Goal: Complete application form: Complete application form

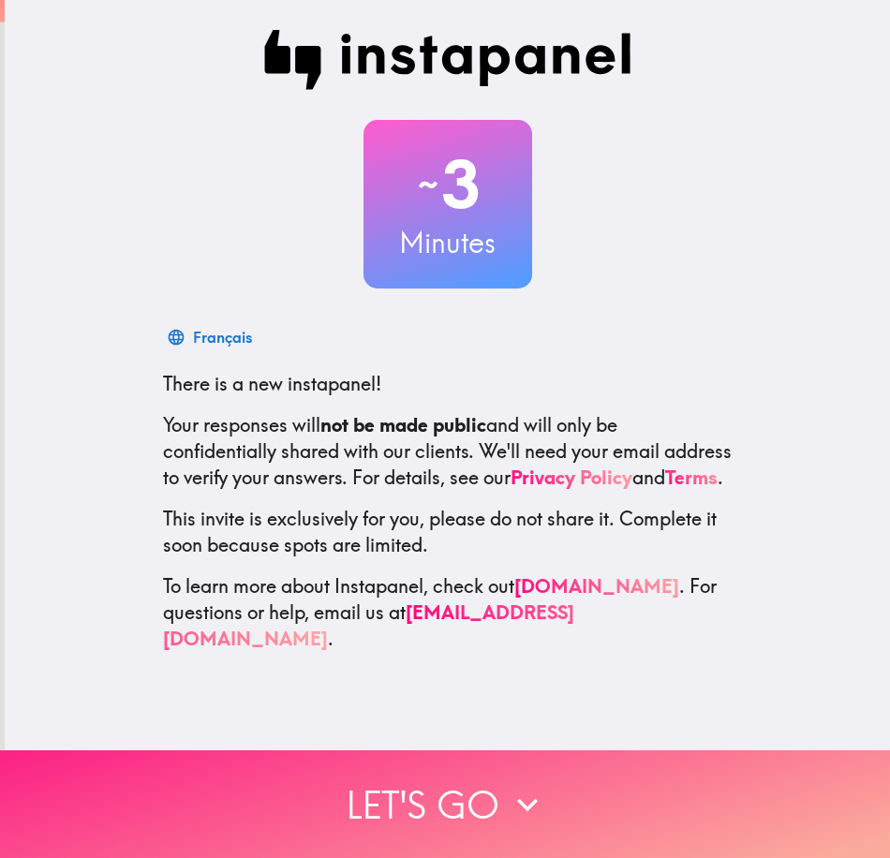
click at [527, 784] on icon "button" at bounding box center [527, 804] width 41 height 41
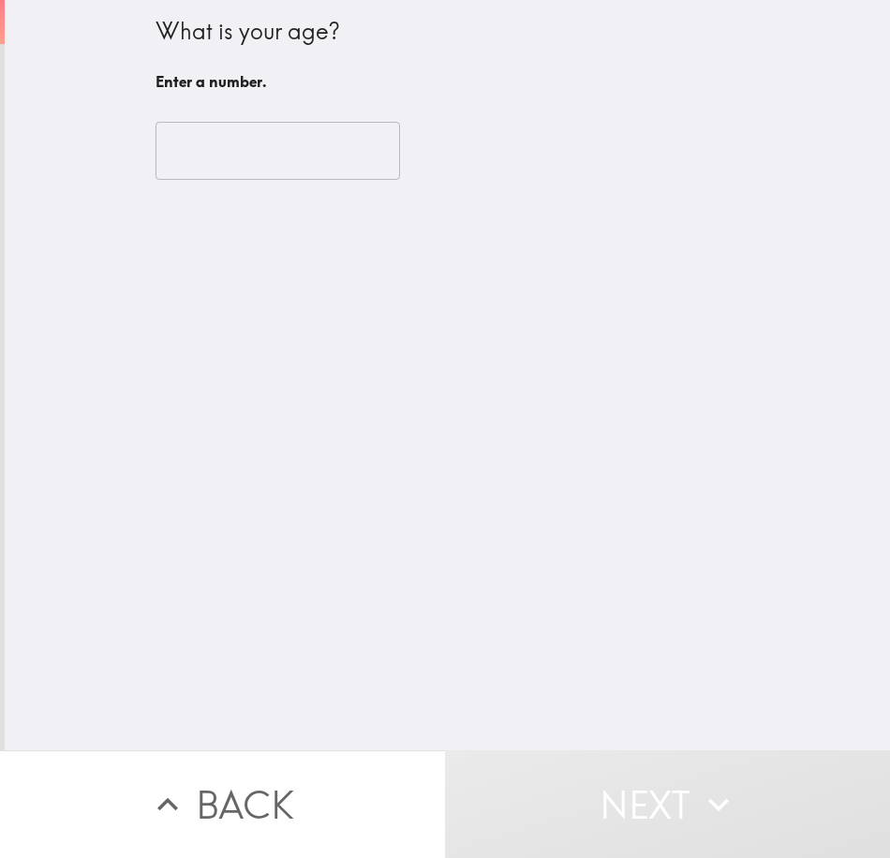
click at [234, 156] on input "number" at bounding box center [278, 151] width 245 height 58
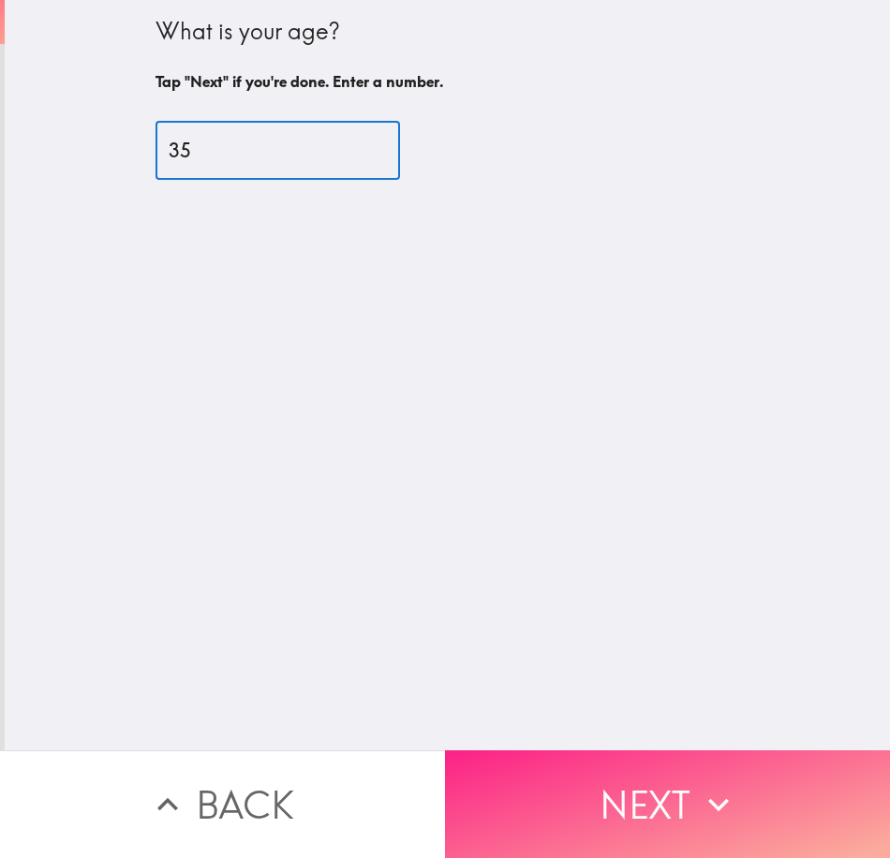
type input "35"
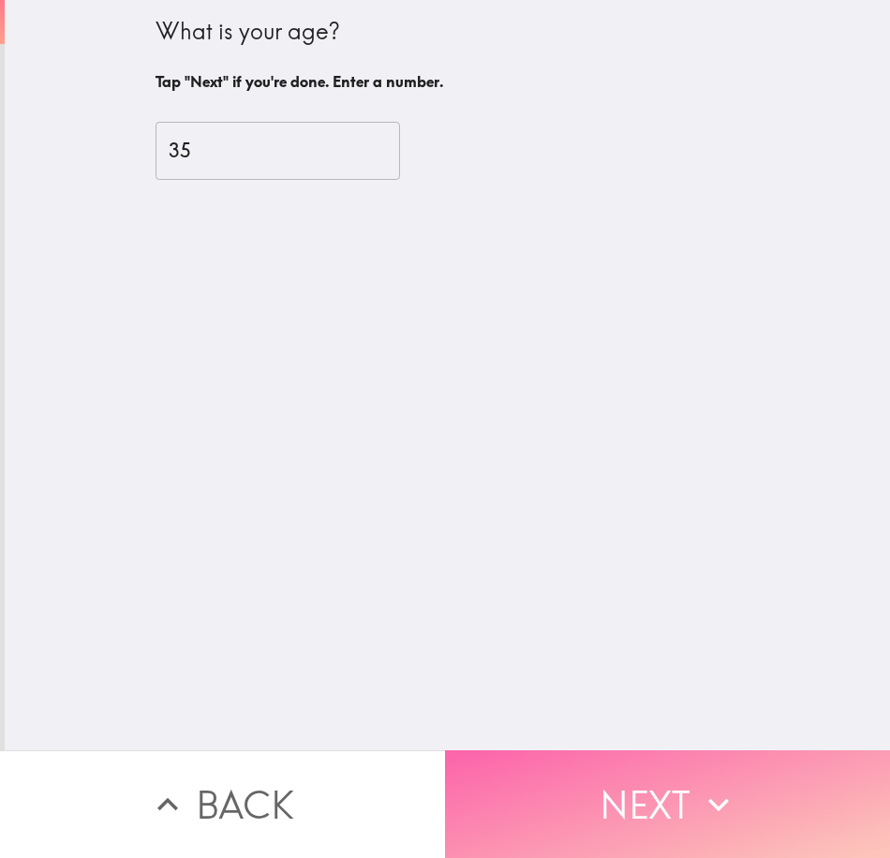
click at [612, 787] on button "Next" at bounding box center [667, 804] width 445 height 108
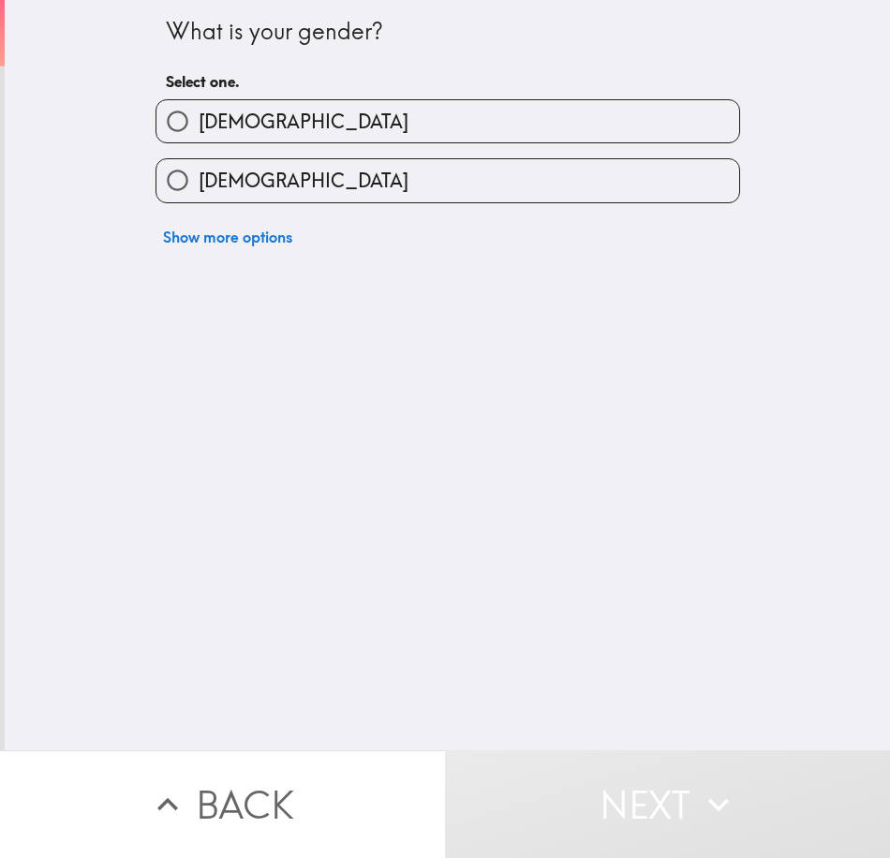
click at [235, 169] on span "[DEMOGRAPHIC_DATA]" at bounding box center [304, 181] width 210 height 26
click at [199, 169] on input "[DEMOGRAPHIC_DATA]" at bounding box center [177, 180] width 42 height 42
radio input "true"
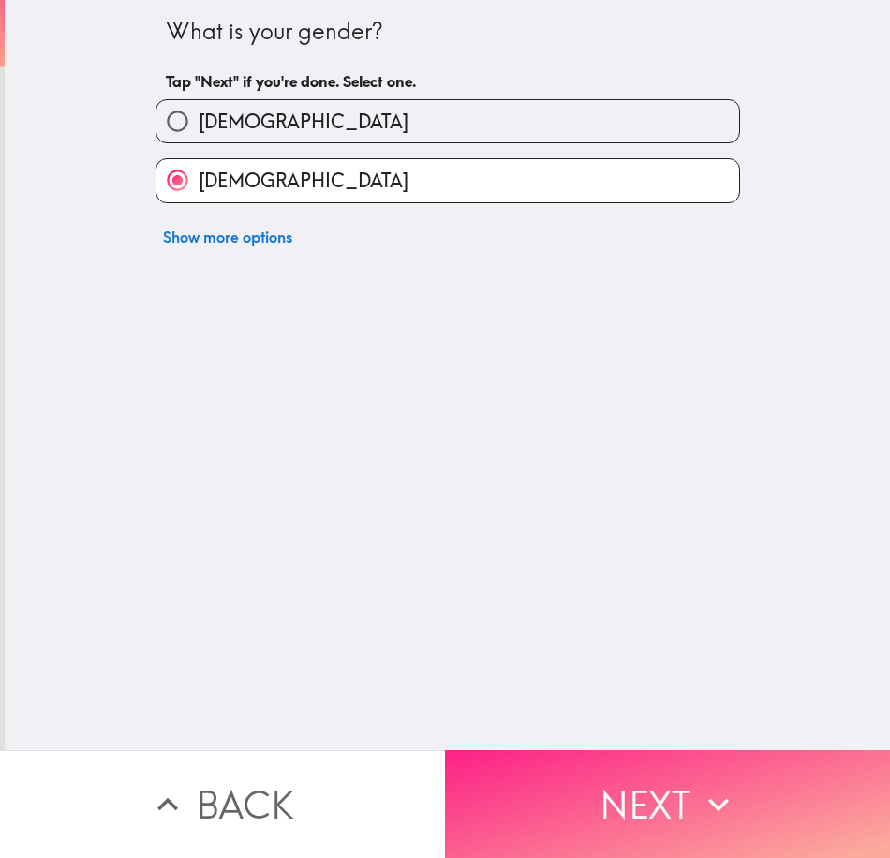
click at [606, 811] on button "Next" at bounding box center [667, 804] width 445 height 108
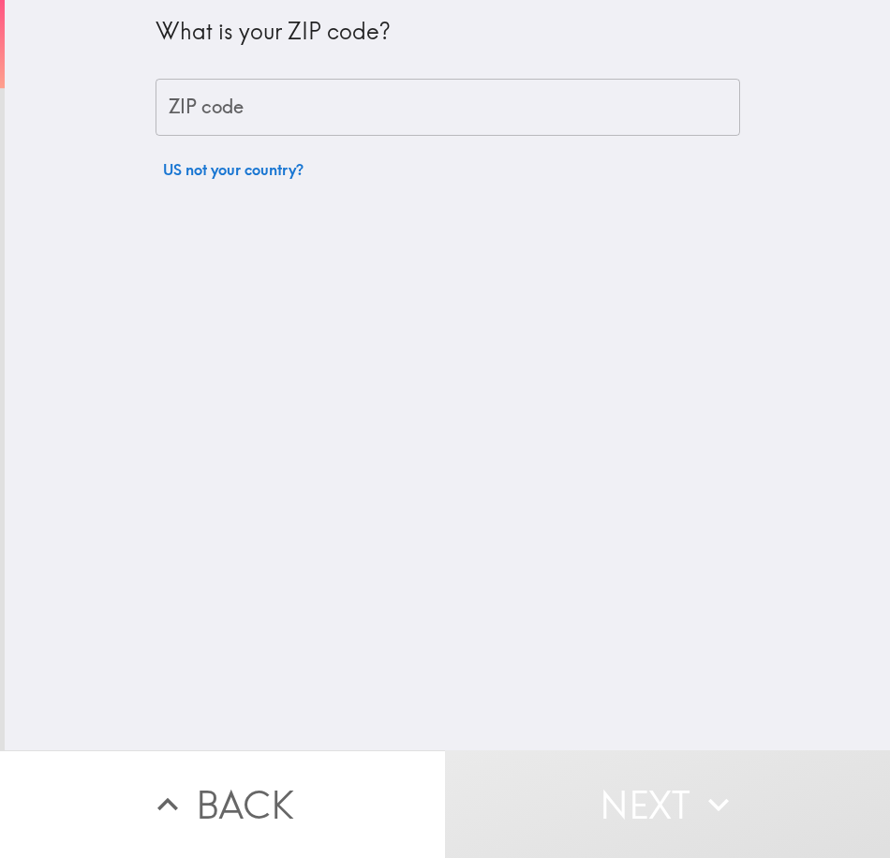
click at [247, 112] on input "ZIP code" at bounding box center [448, 108] width 585 height 58
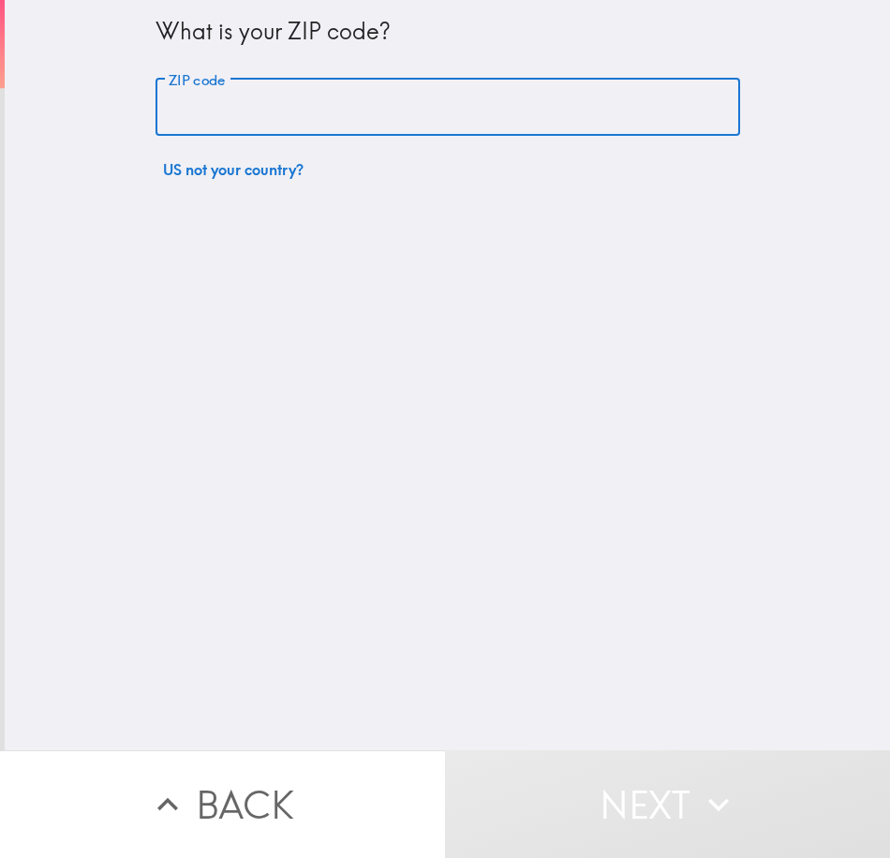
type input "78164"
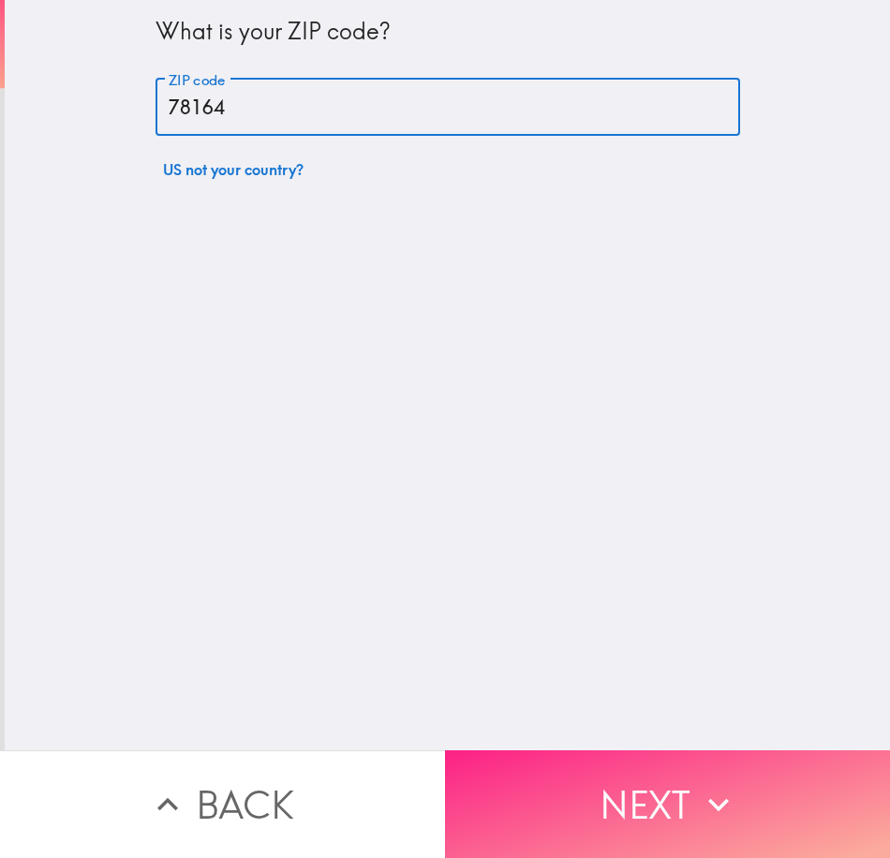
click at [609, 764] on button "Next" at bounding box center [667, 804] width 445 height 108
